Goal: Navigation & Orientation: Go to known website

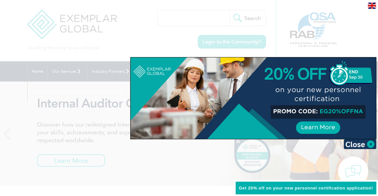
click at [81, 97] on div at bounding box center [189, 98] width 378 height 196
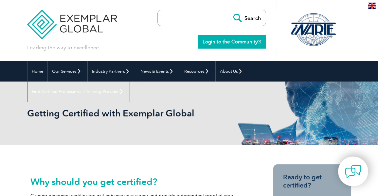
click at [218, 39] on link "Login to the Community" at bounding box center [231, 42] width 68 height 14
click at [120, 46] on div "Leading the way to excellence Search" at bounding box center [189, 30] width 324 height 61
